Goal: Obtain resource: Download file/media

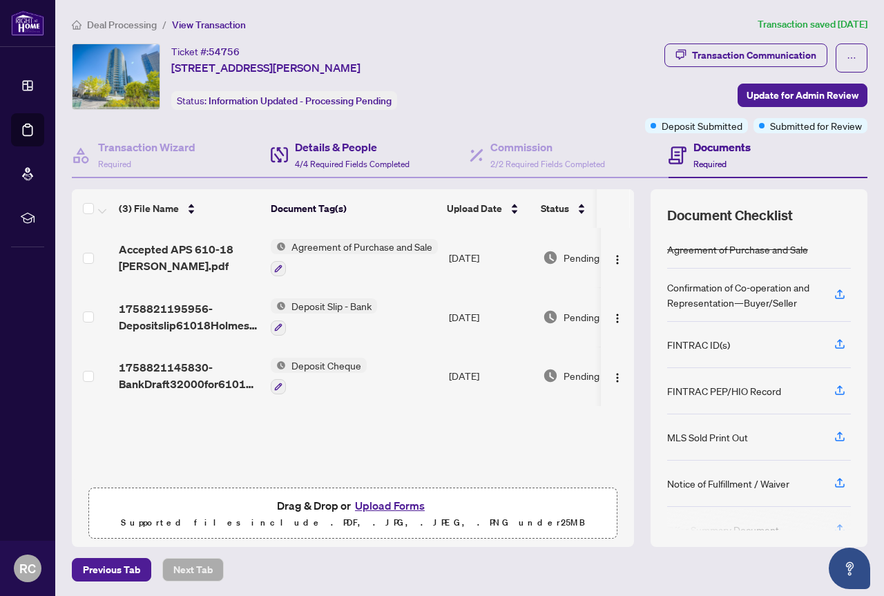
scroll to position [1, 0]
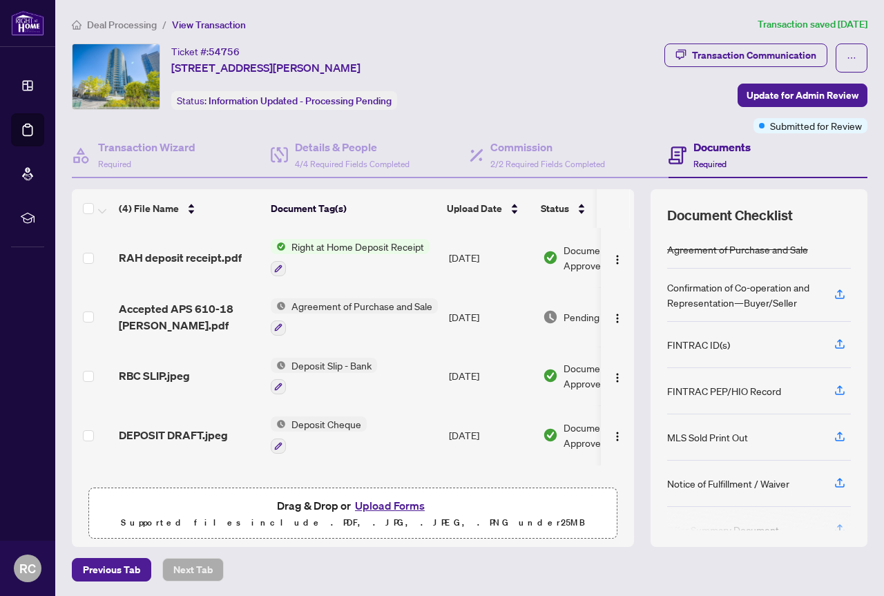
click at [345, 242] on span "Right at Home Deposit Receipt" at bounding box center [358, 246] width 144 height 15
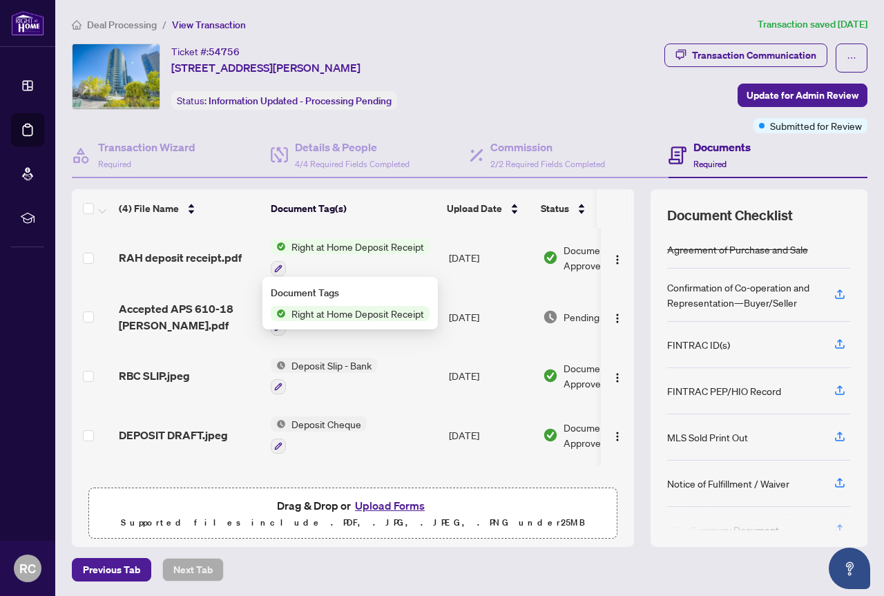
click at [330, 252] on span "Right at Home Deposit Receipt" at bounding box center [358, 246] width 144 height 15
click at [296, 247] on span "Right at Home Deposit Receipt" at bounding box center [358, 246] width 144 height 15
click at [281, 267] on icon "button" at bounding box center [278, 269] width 8 height 8
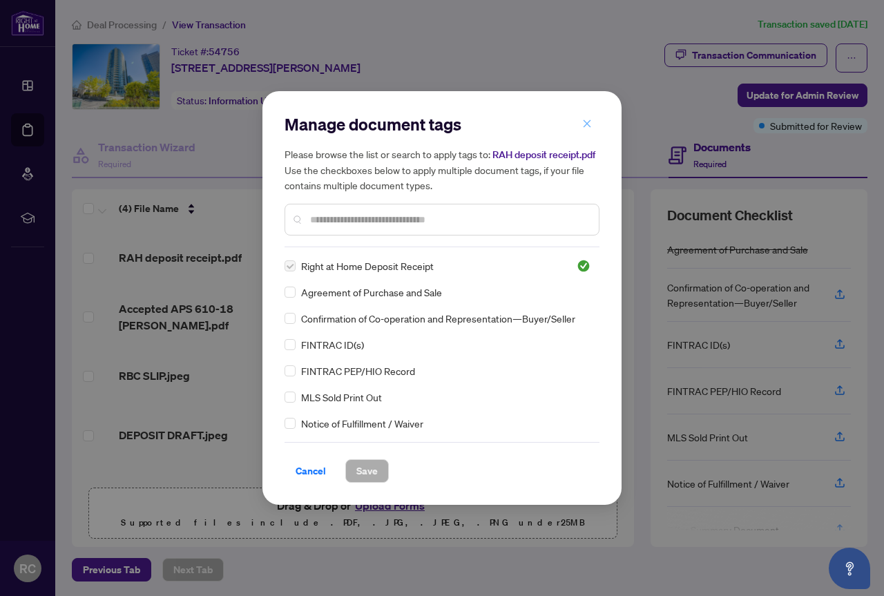
click at [587, 120] on icon "close" at bounding box center [588, 124] width 8 height 8
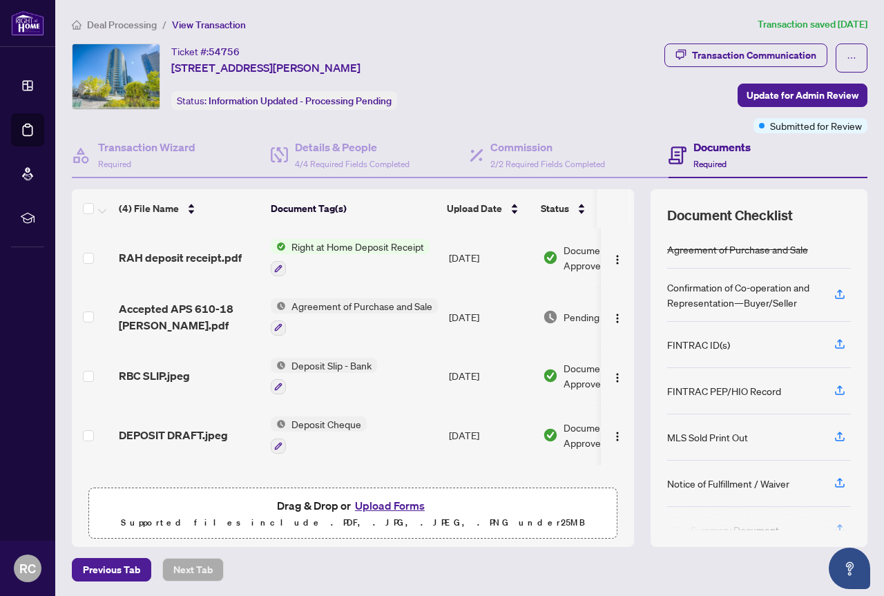
click at [408, 246] on span "Right at Home Deposit Receipt" at bounding box center [358, 246] width 144 height 15
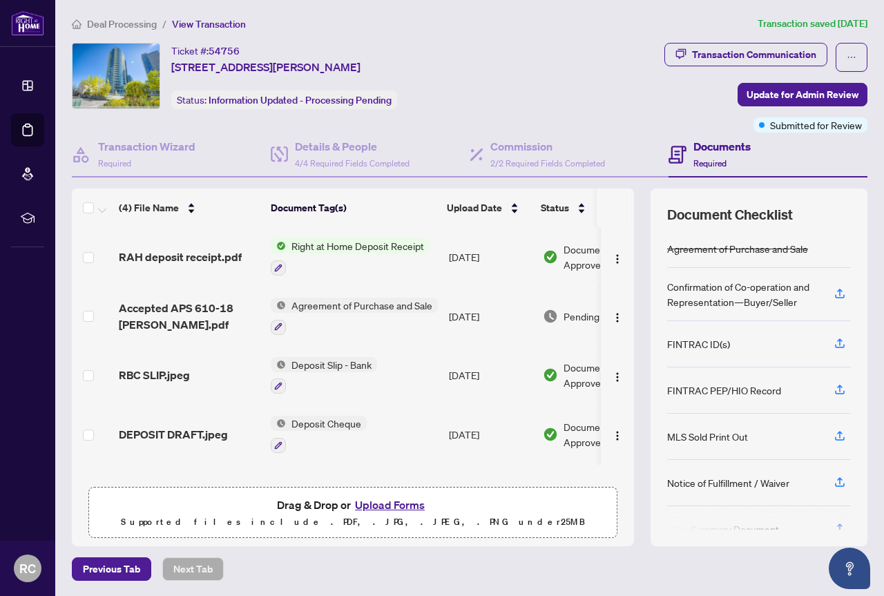
click at [567, 249] on span "Document Approved" at bounding box center [607, 257] width 86 height 30
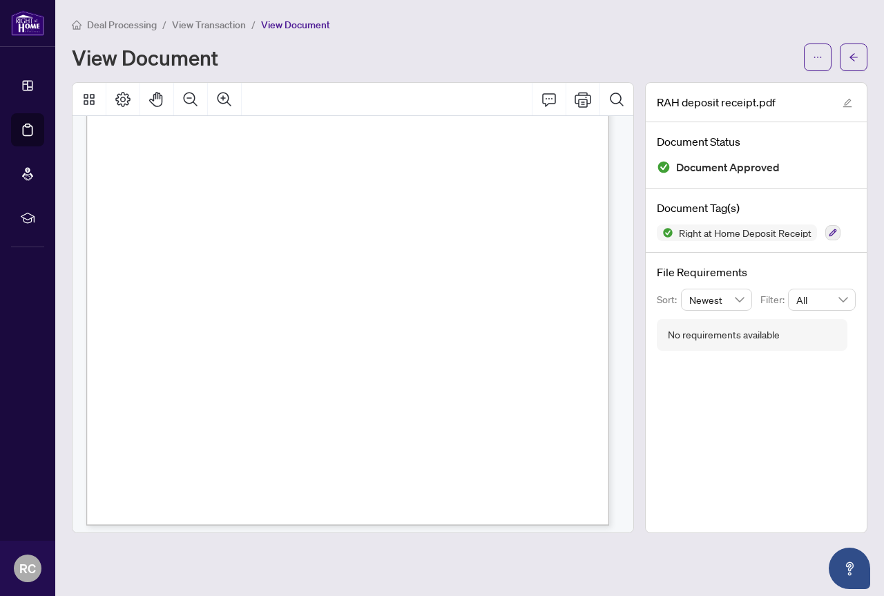
scroll to position [288, 0]
click at [585, 101] on icon "Print" at bounding box center [583, 99] width 17 height 15
